Goal: Information Seeking & Learning: Learn about a topic

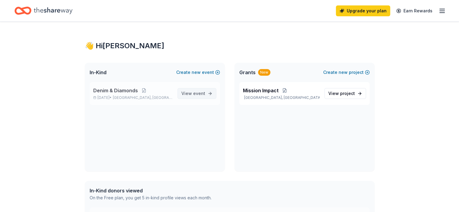
click at [187, 95] on span "View event" at bounding box center [194, 93] width 24 height 7
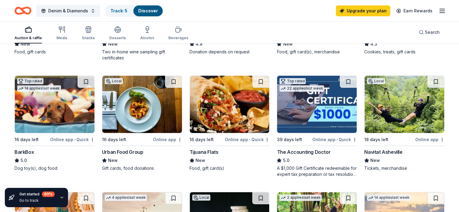
scroll to position [151, 0]
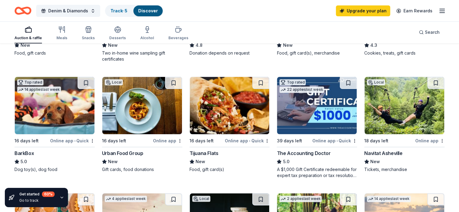
drag, startPoint x: 355, startPoint y: 152, endPoint x: 389, endPoint y: 152, distance: 34.4
click at [389, 152] on div "Local 16 days left Online app Taverna Agora New Food, gift cards 17 applies las…" at bounding box center [229, 186] width 430 height 452
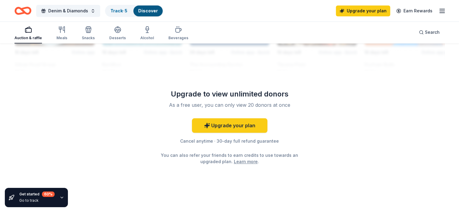
scroll to position [607, 0]
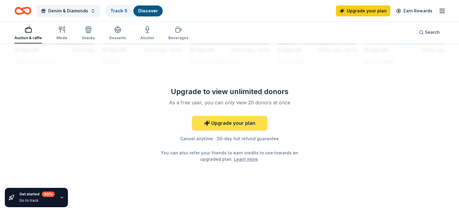
click at [240, 123] on link "Upgrade your plan" at bounding box center [230, 123] width 76 height 14
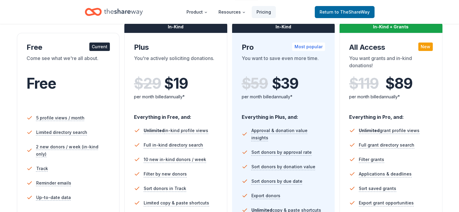
scroll to position [60, 0]
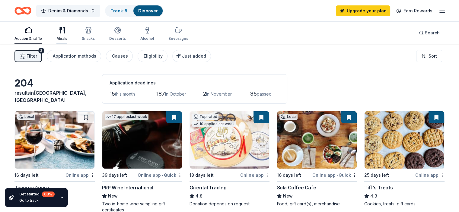
click at [67, 36] on div "Meals" at bounding box center [61, 34] width 11 height 14
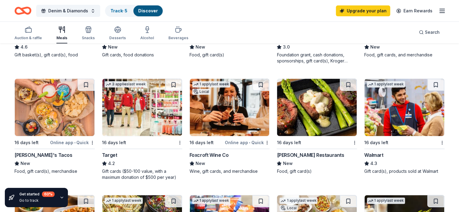
scroll to position [272, 0]
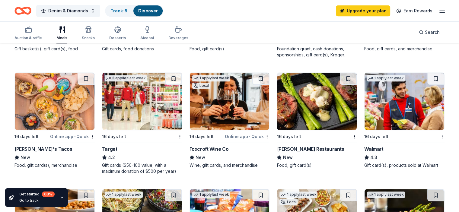
click at [451, 88] on div "70 results in [GEOGRAPHIC_DATA], [GEOGRAPHIC_DATA] Application deadlines 3 this…" at bounding box center [229, 157] width 459 height 770
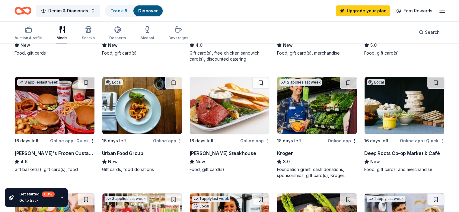
scroll to position [0, 0]
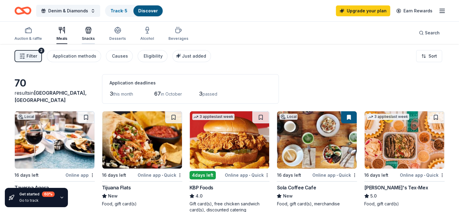
click at [95, 34] on div "Snacks" at bounding box center [88, 34] width 13 height 14
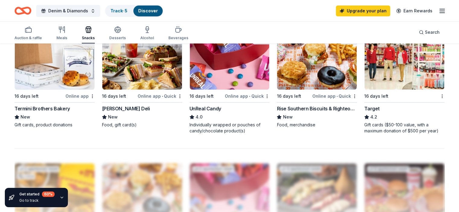
scroll to position [211, 0]
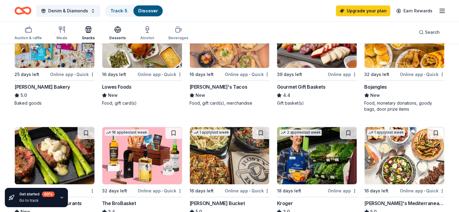
click at [121, 32] on icon "button" at bounding box center [117, 32] width 5 height 2
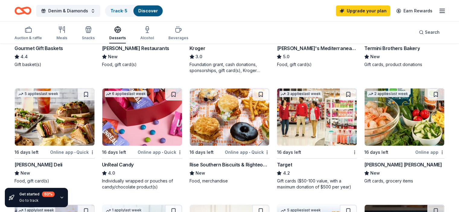
scroll to position [181, 0]
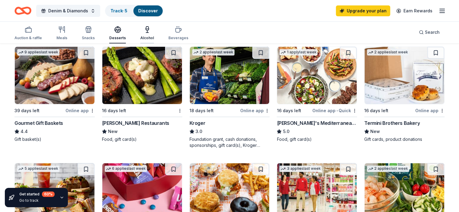
click at [151, 33] on div "Alcohol" at bounding box center [147, 33] width 14 height 14
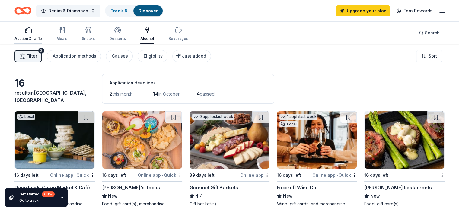
click at [32, 30] on icon "button" at bounding box center [28, 30] width 7 height 7
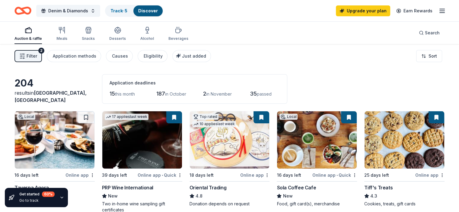
click at [37, 53] on span "Filter" at bounding box center [32, 56] width 11 height 7
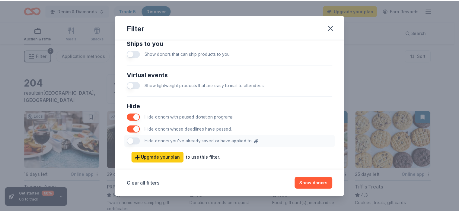
scroll to position [307, 0]
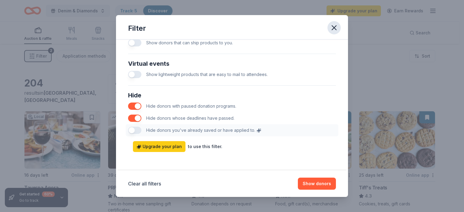
click at [333, 28] on icon "button" at bounding box center [334, 28] width 4 height 4
